Goal: Information Seeking & Learning: Check status

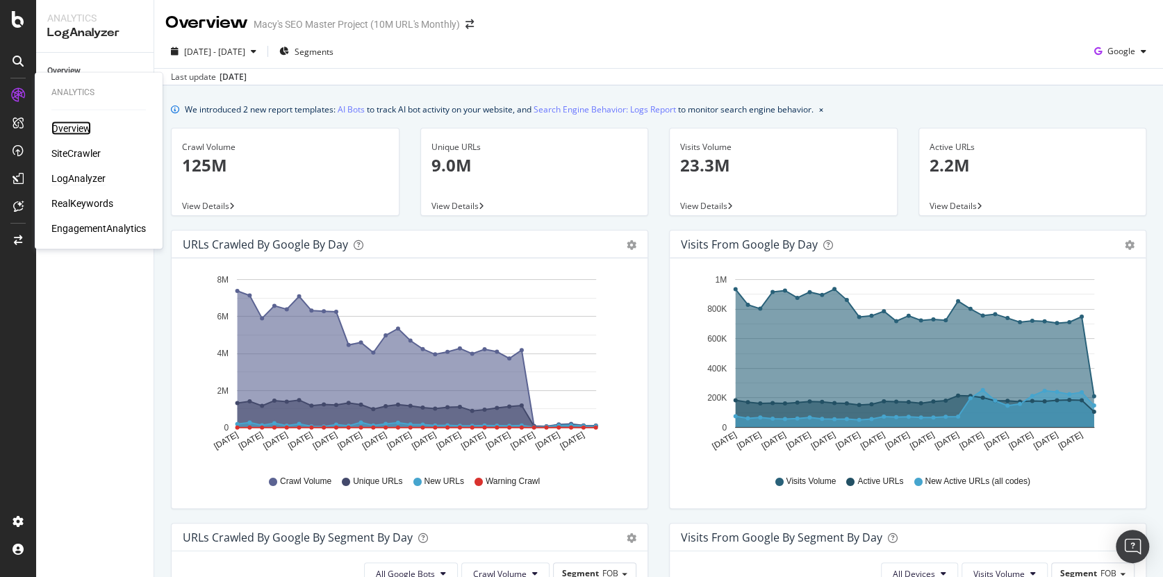
click at [63, 128] on div "Overview" at bounding box center [71, 129] width 40 height 14
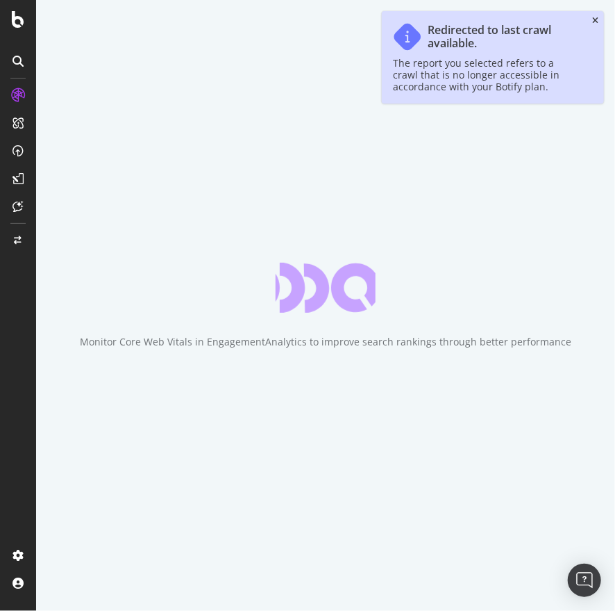
click at [595, 20] on icon "close toast" at bounding box center [595, 21] width 6 height 8
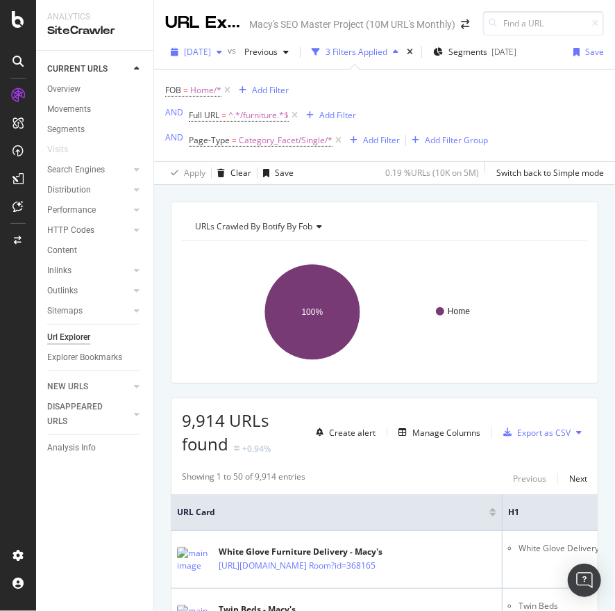
click at [211, 51] on span "[DATE]" at bounding box center [197, 52] width 27 height 12
click at [472, 91] on div "FOB = Home/* Add Filter AND Full URL = ^.*/furniture.*$ Add Filter AND Page-Typ…" at bounding box center [326, 115] width 323 height 69
